Goal: Find specific page/section: Find specific page/section

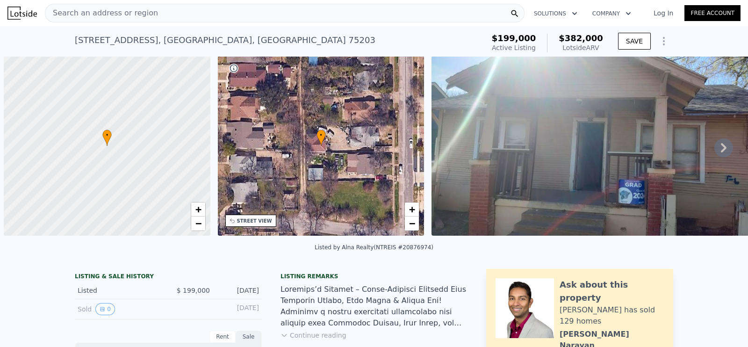
scroll to position [0, 4]
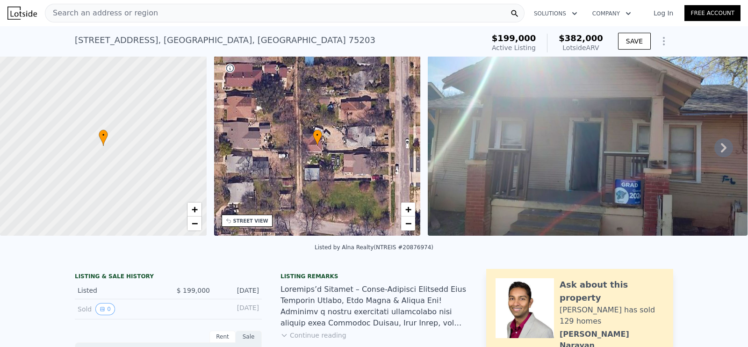
click at [139, 8] on span "Search an address or region" at bounding box center [101, 12] width 113 height 11
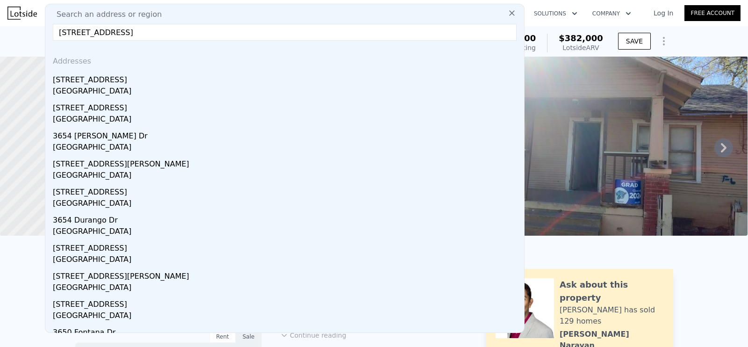
type input "[STREET_ADDRESS]"
click at [138, 71] on div "[STREET_ADDRESS]" at bounding box center [286, 78] width 467 height 15
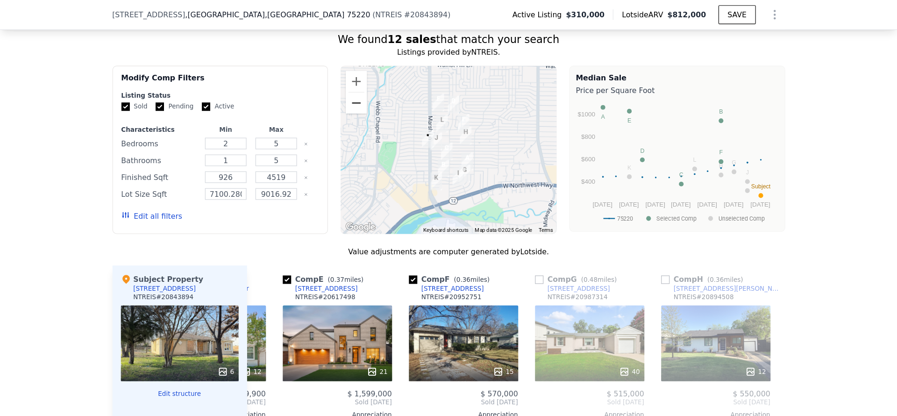
scroll to position [0, 428]
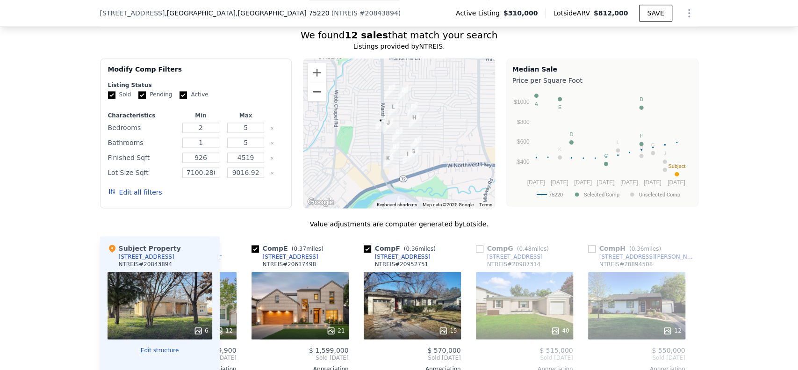
click at [344, 102] on div "Modify Comp Filters Listing Status Sold Pending Active Characteristics Min Max …" at bounding box center [399, 133] width 598 height 150
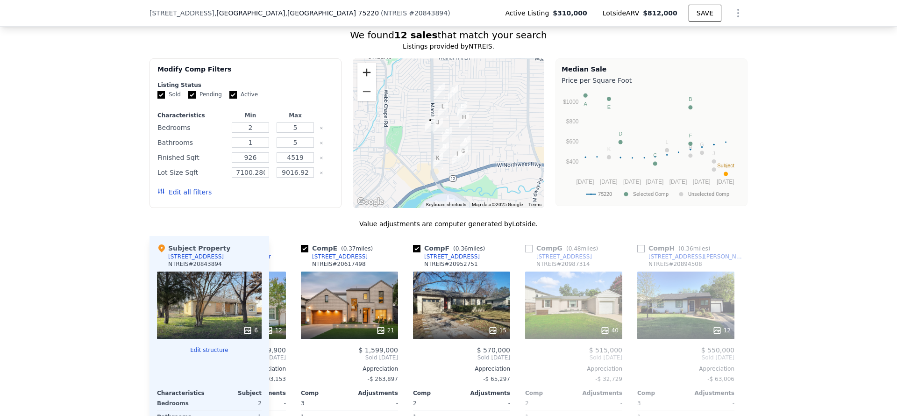
click at [358, 82] on button "Zoom in" at bounding box center [366, 72] width 19 height 19
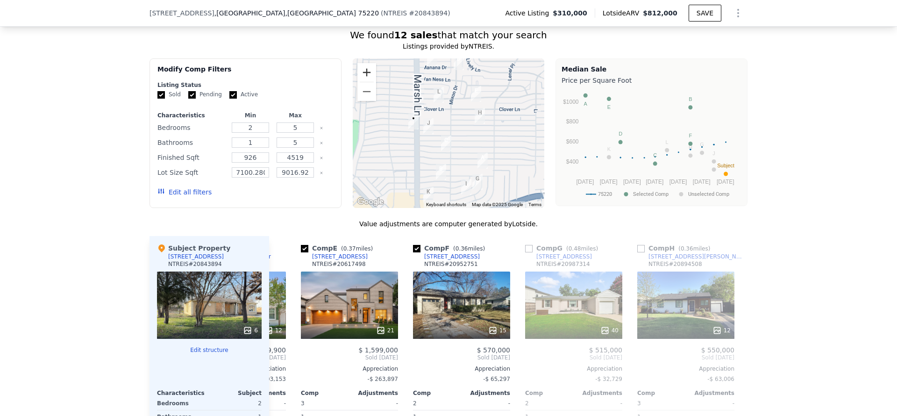
click at [358, 82] on button "Zoom in" at bounding box center [366, 72] width 19 height 19
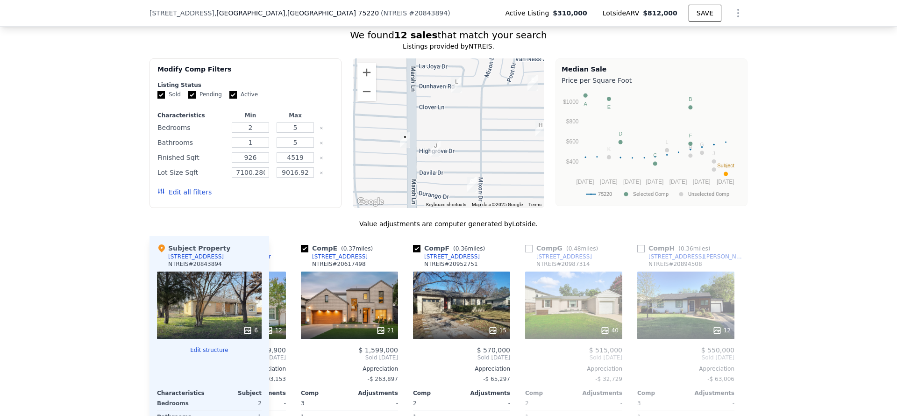
drag, startPoint x: 416, startPoint y: 136, endPoint x: 449, endPoint y: 165, distance: 44.0
click at [449, 165] on div at bounding box center [449, 133] width 192 height 150
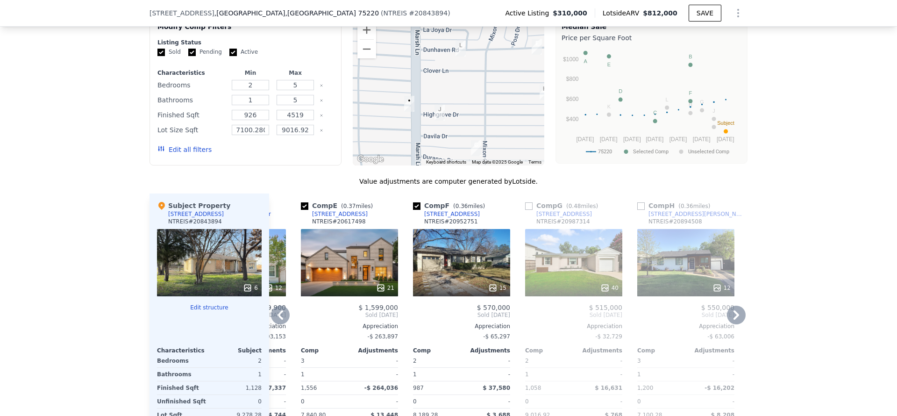
scroll to position [850, 0]
click at [727, 318] on icon at bounding box center [736, 314] width 19 height 19
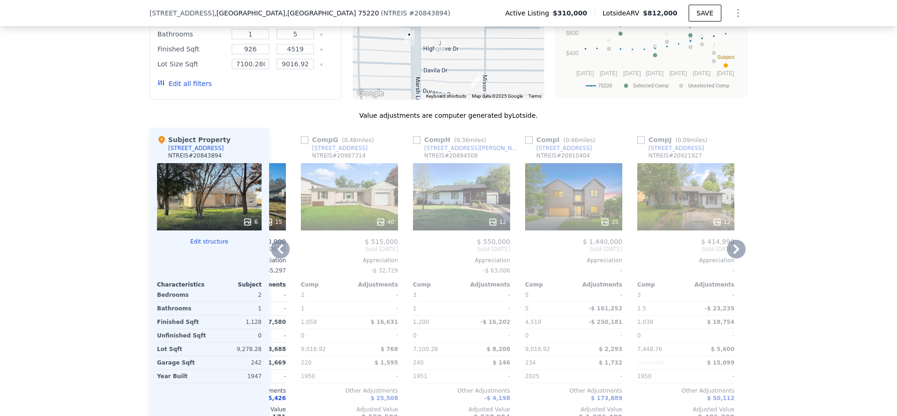
scroll to position [916, 0]
click at [747, 97] on div "We found 12 sales that match your search Listings provided by NTREIS . Filters …" at bounding box center [448, 176] width 897 height 536
